Goal: Check status: Check status

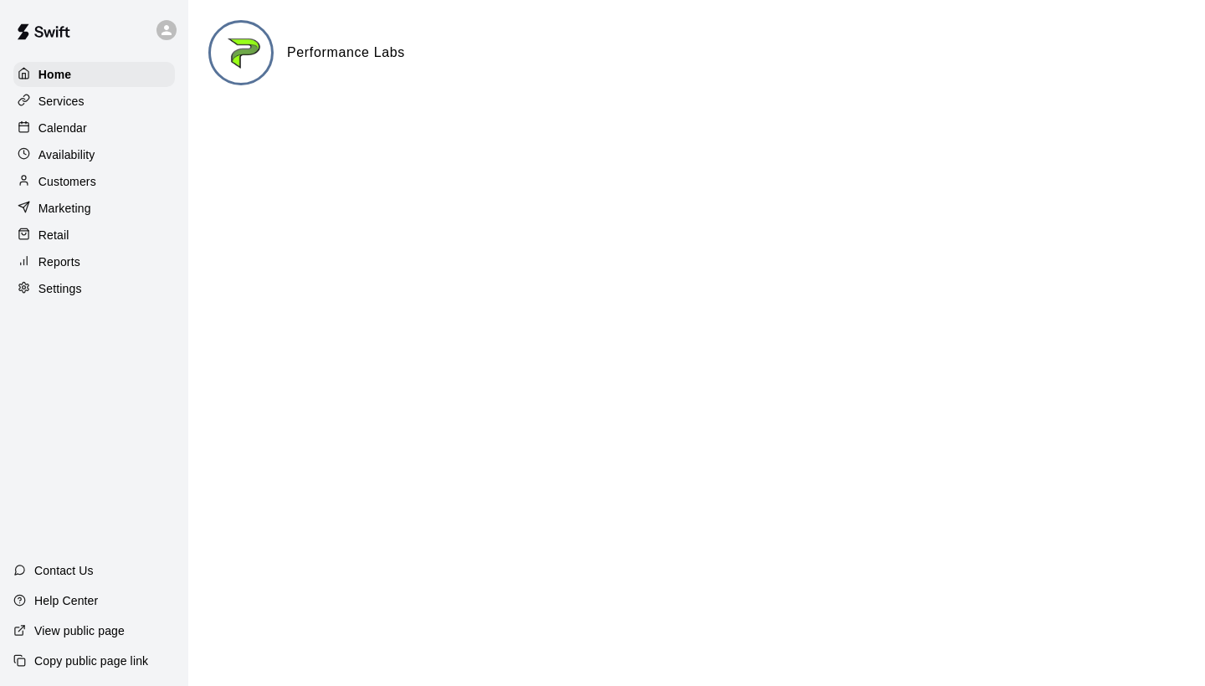
click at [69, 130] on p "Calendar" at bounding box center [62, 128] width 49 height 17
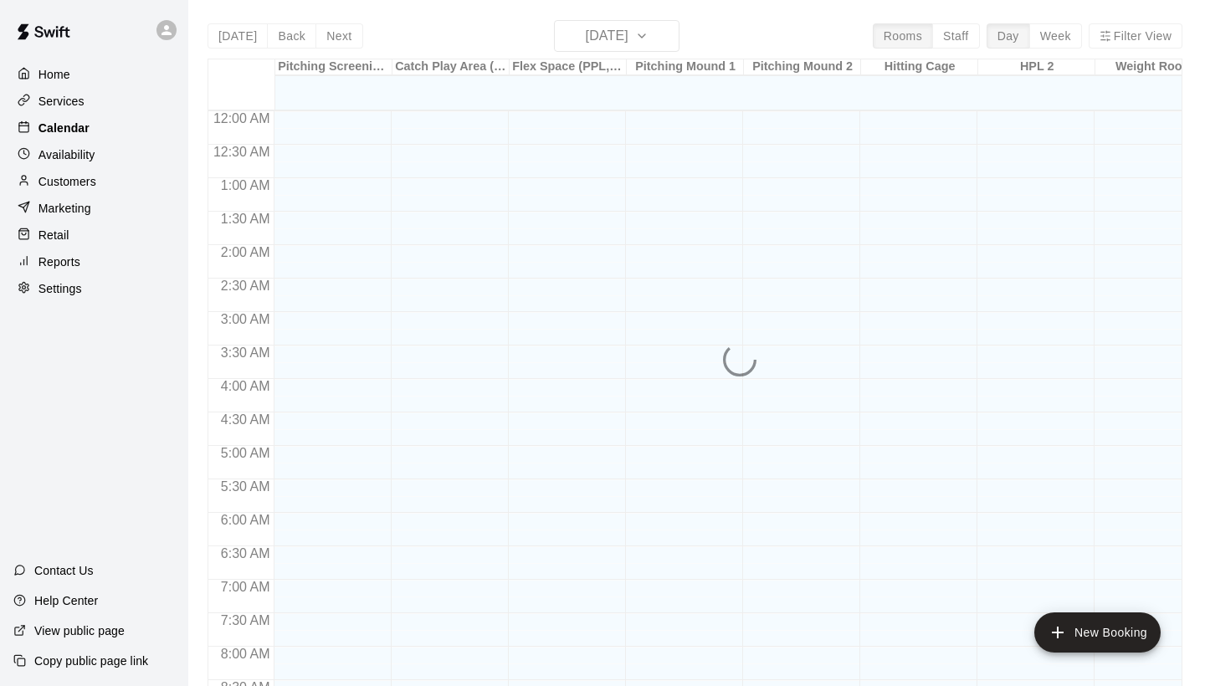
scroll to position [963, 0]
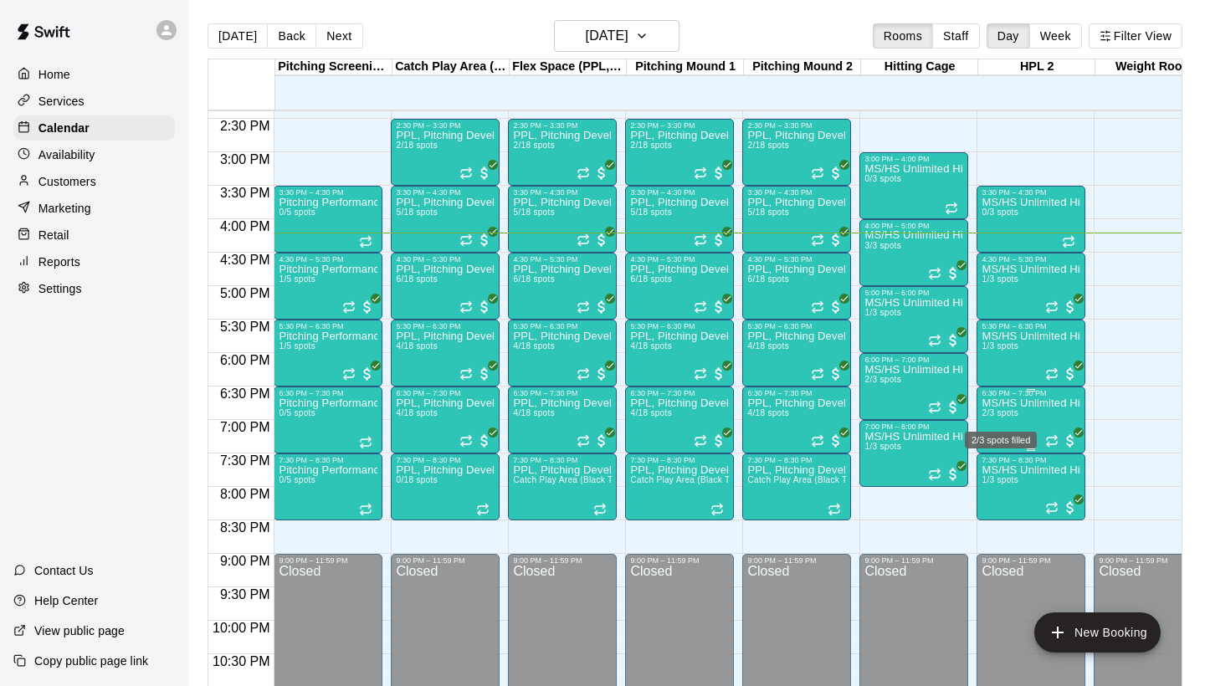
click at [1003, 418] on span "2/3 spots" at bounding box center [999, 412] width 37 height 9
click at [998, 456] on button "edit" at bounding box center [998, 466] width 33 height 33
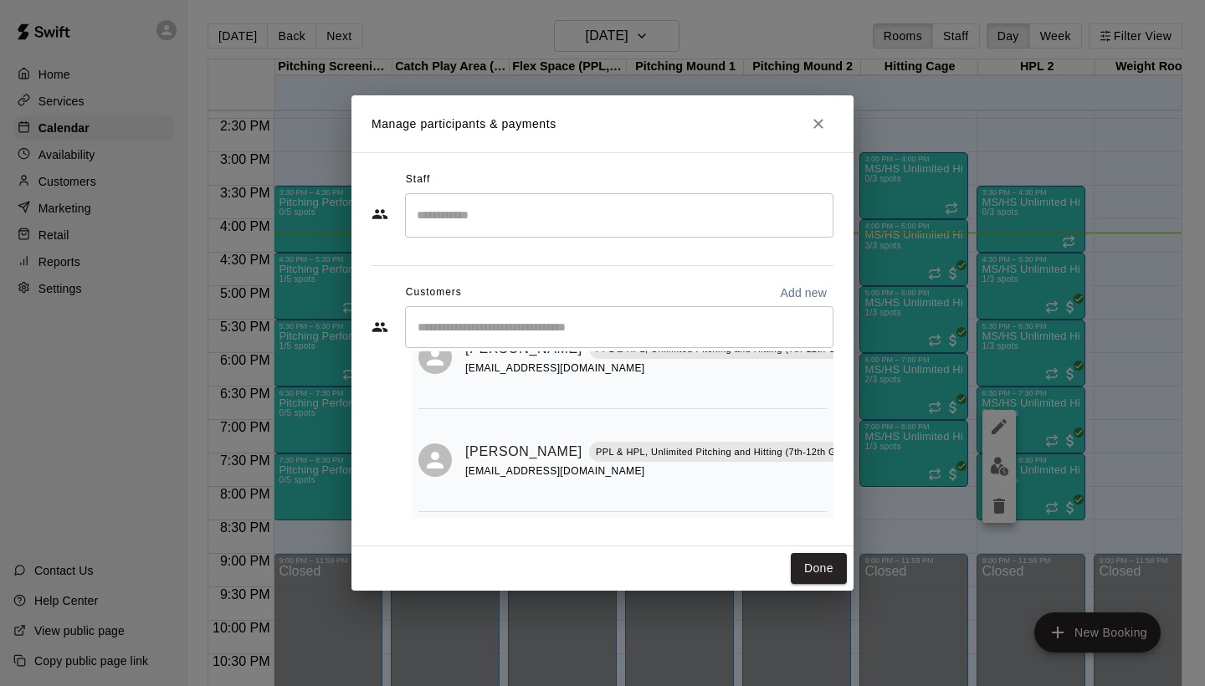
scroll to position [85, 0]
click at [826, 110] on h2 "Manage participants & payments" at bounding box center [602, 123] width 502 height 57
click at [826, 120] on icon "Close" at bounding box center [818, 123] width 17 height 17
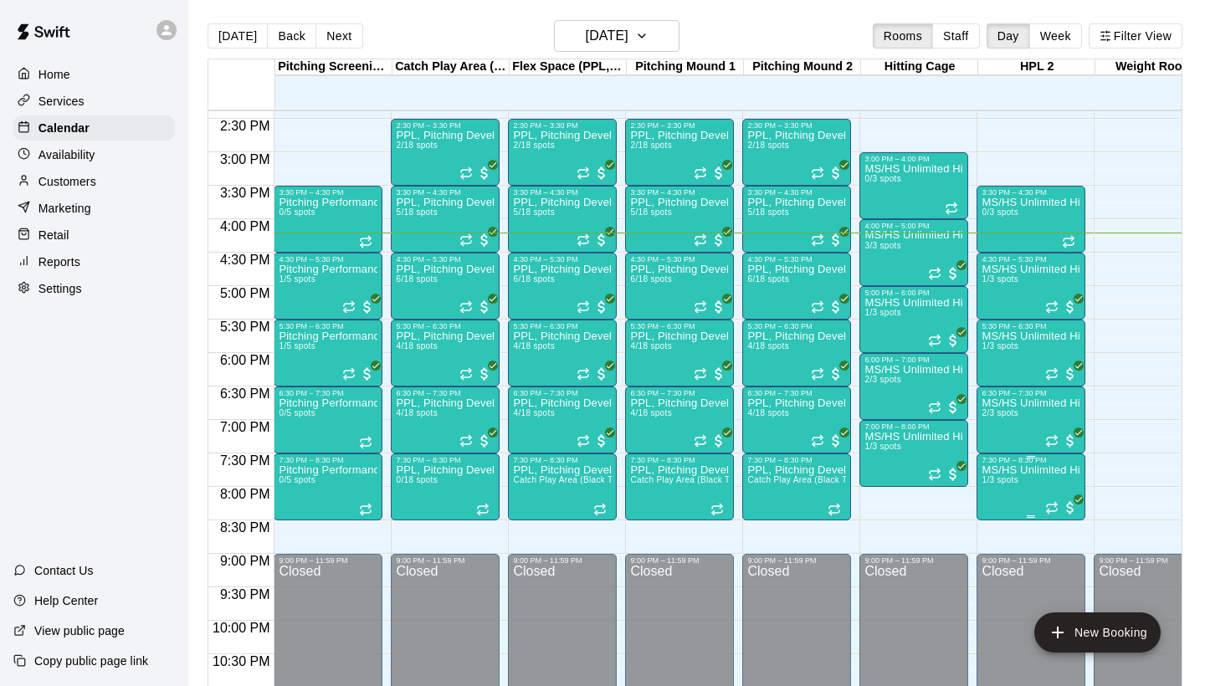
click at [997, 525] on img "edit" at bounding box center [999, 522] width 19 height 19
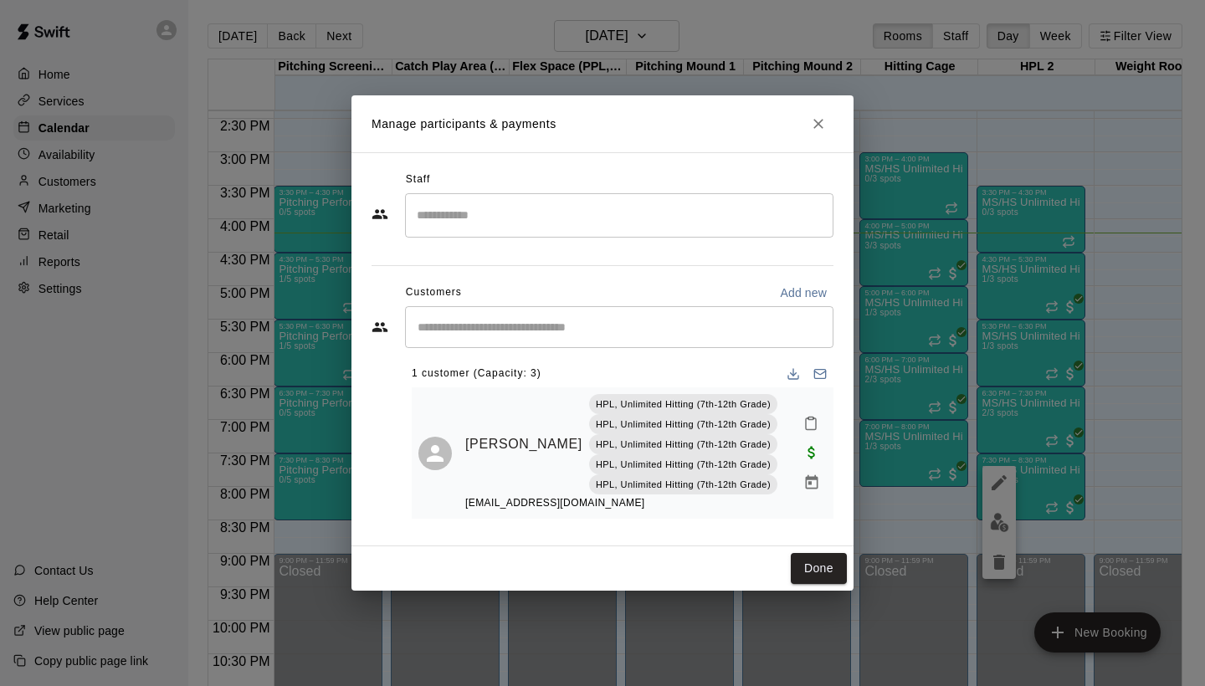
scroll to position [4, 0]
click at [816, 118] on icon "Close" at bounding box center [818, 123] width 17 height 17
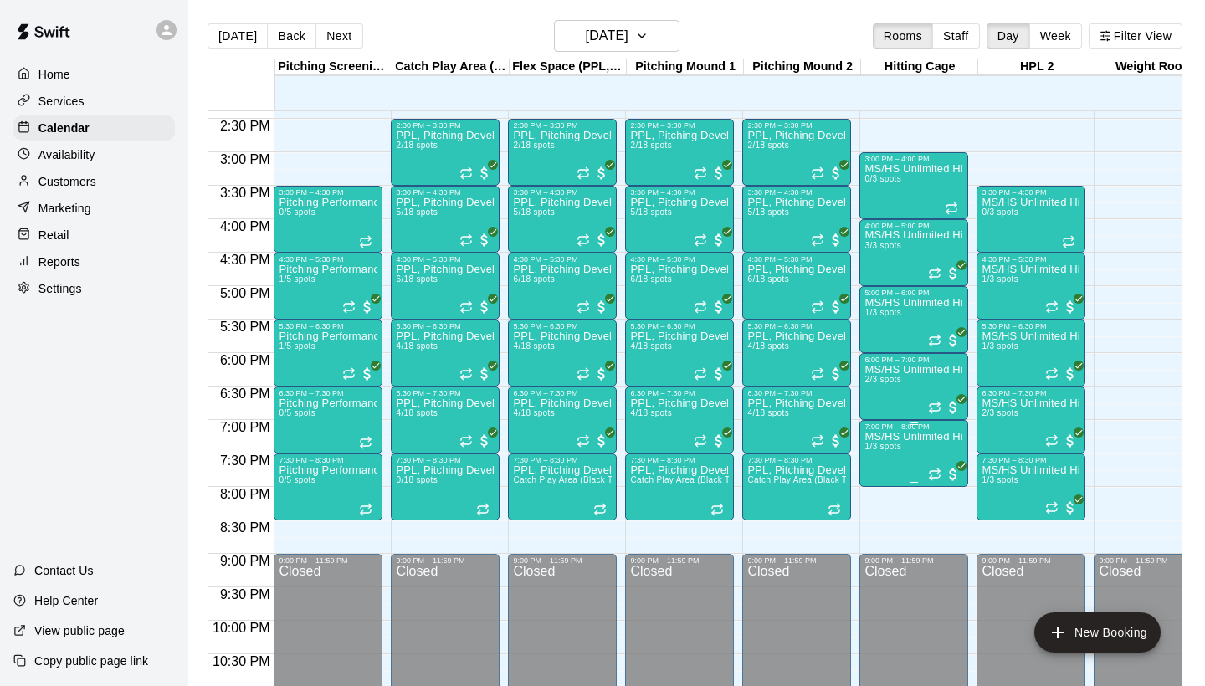
click at [896, 437] on p "MS/HS Unlimited Hitting" at bounding box center [913, 437] width 99 height 0
click at [871, 489] on button "edit" at bounding box center [881, 495] width 33 height 33
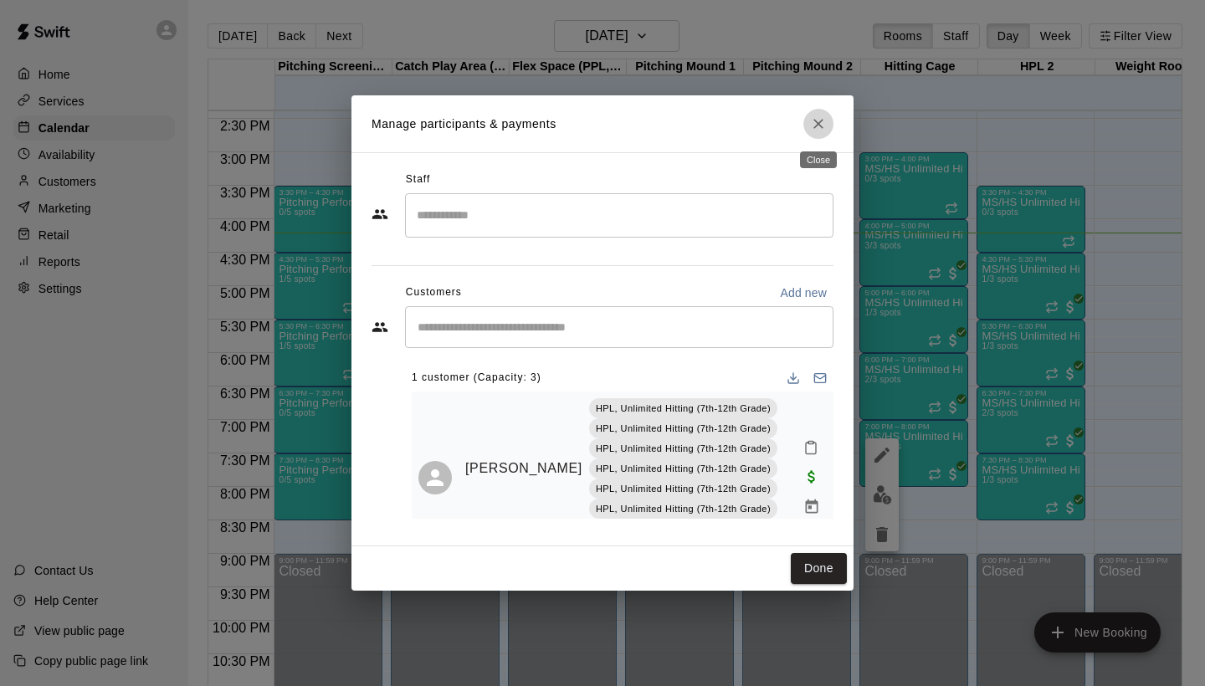
click at [813, 126] on icon "Close" at bounding box center [818, 123] width 17 height 17
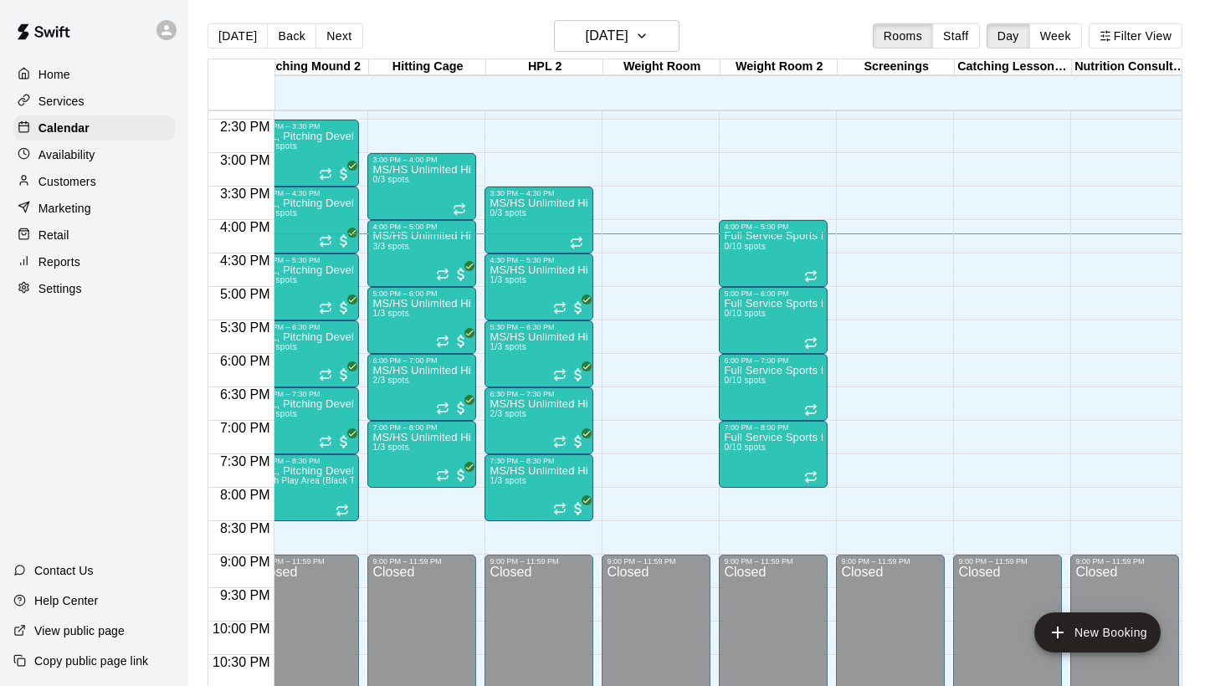
scroll to position [0, 443]
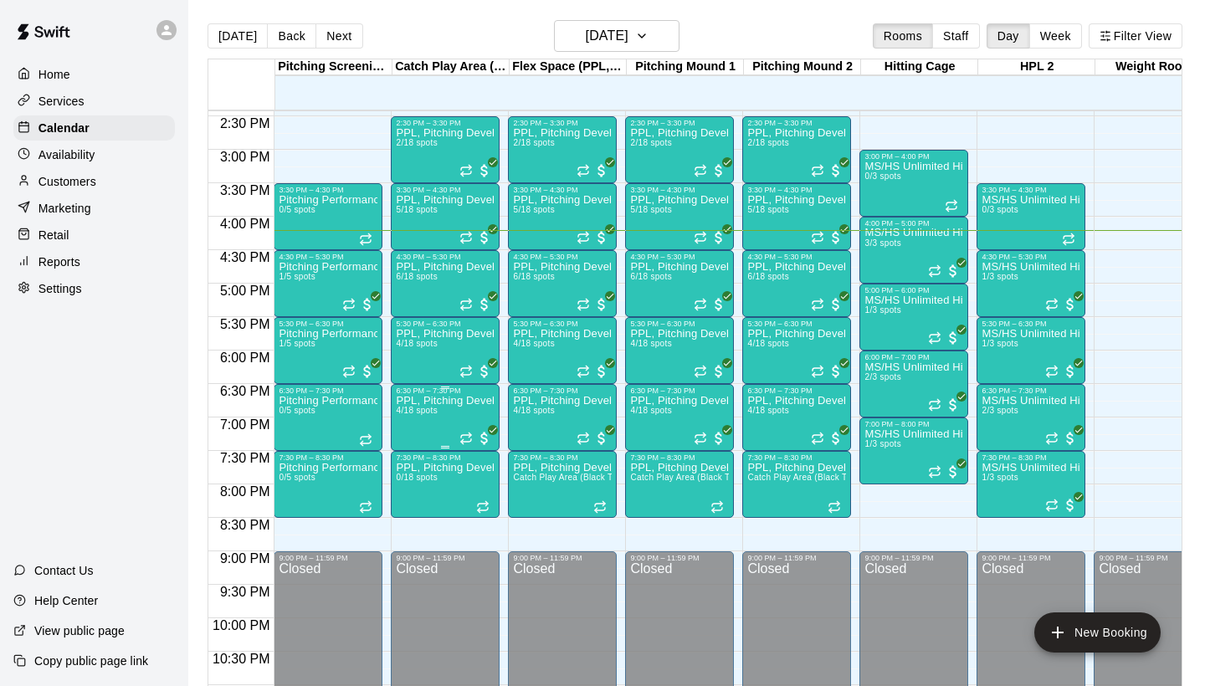
click at [409, 459] on img "edit" at bounding box center [413, 452] width 19 height 19
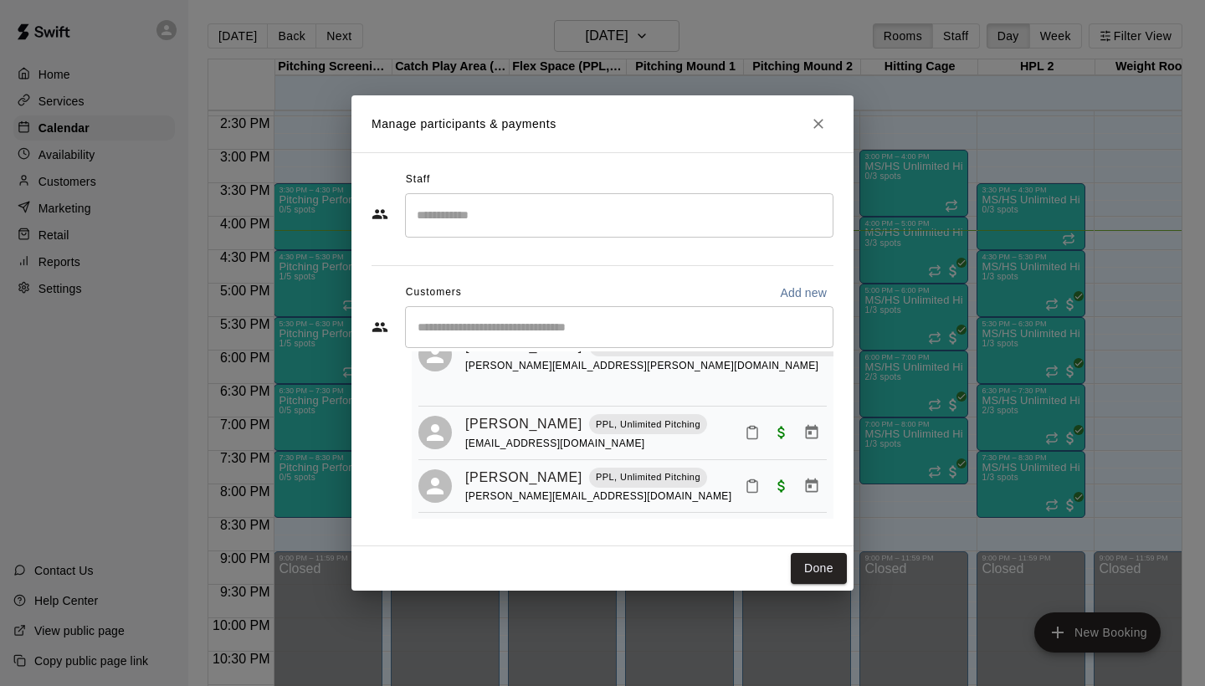
click at [820, 126] on icon "Close" at bounding box center [818, 124] width 10 height 10
